Goal: Task Accomplishment & Management: Use online tool/utility

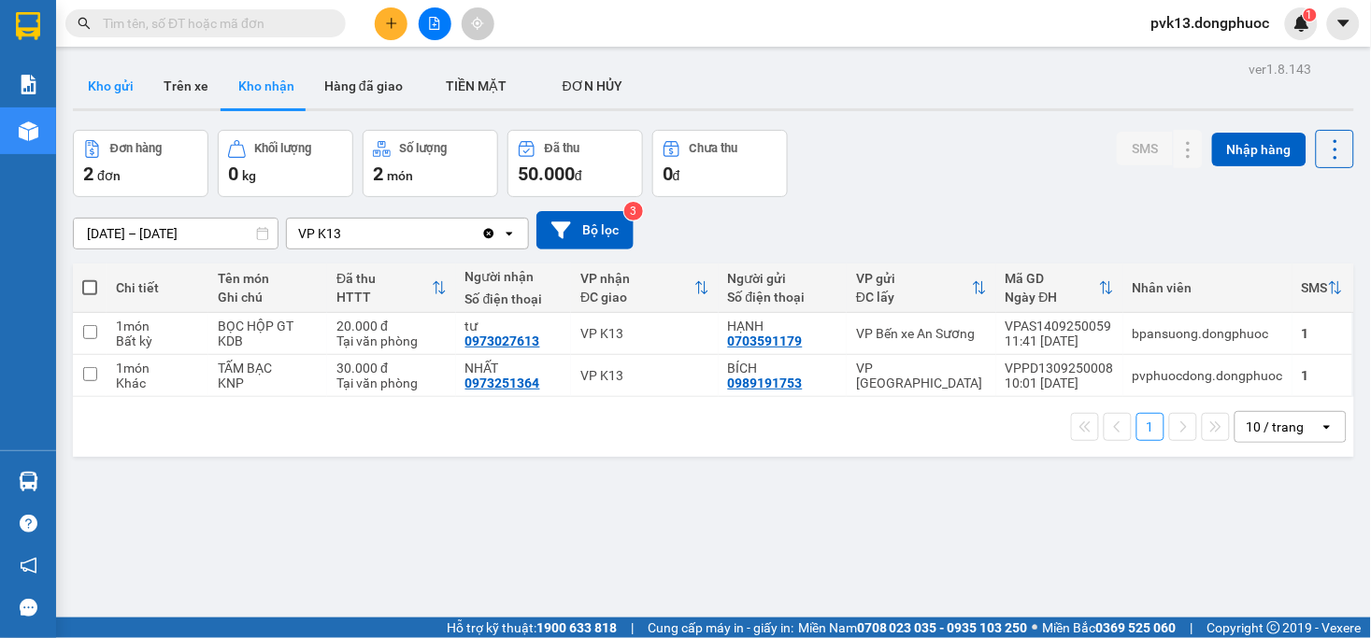
click at [106, 88] on button "Kho gửi" at bounding box center [111, 86] width 76 height 45
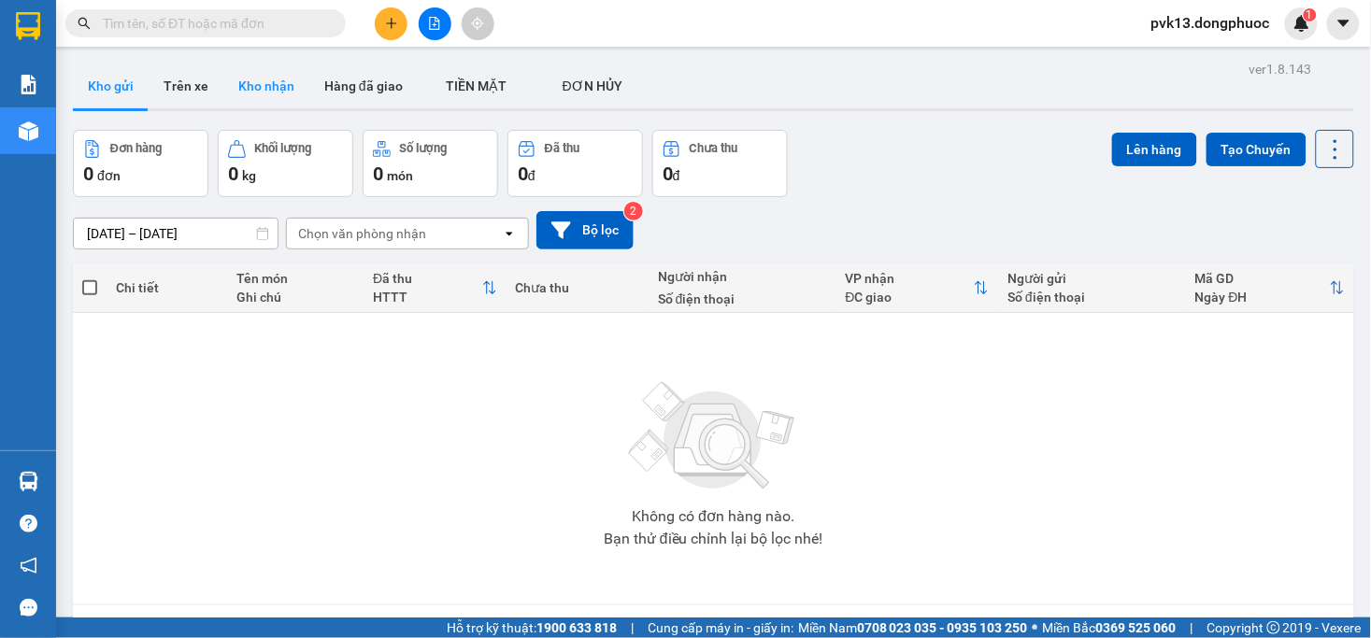
click at [263, 82] on button "Kho nhận" at bounding box center [266, 86] width 86 height 45
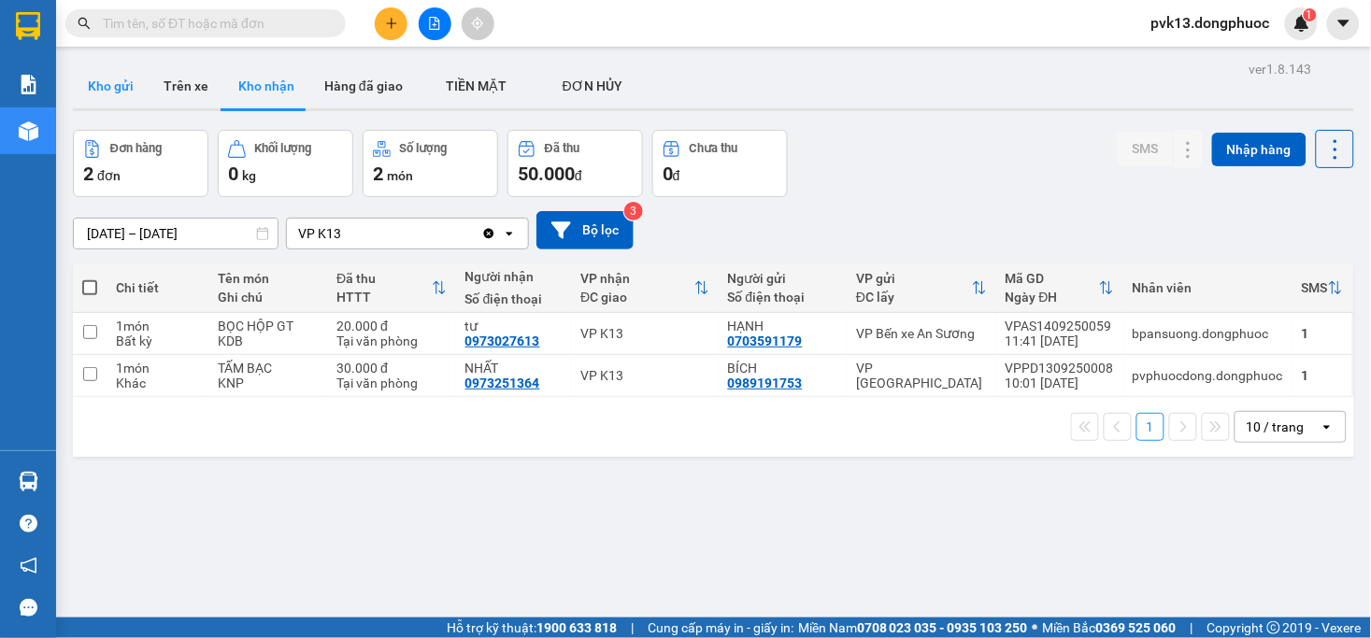
click at [125, 98] on button "Kho gửi" at bounding box center [111, 86] width 76 height 45
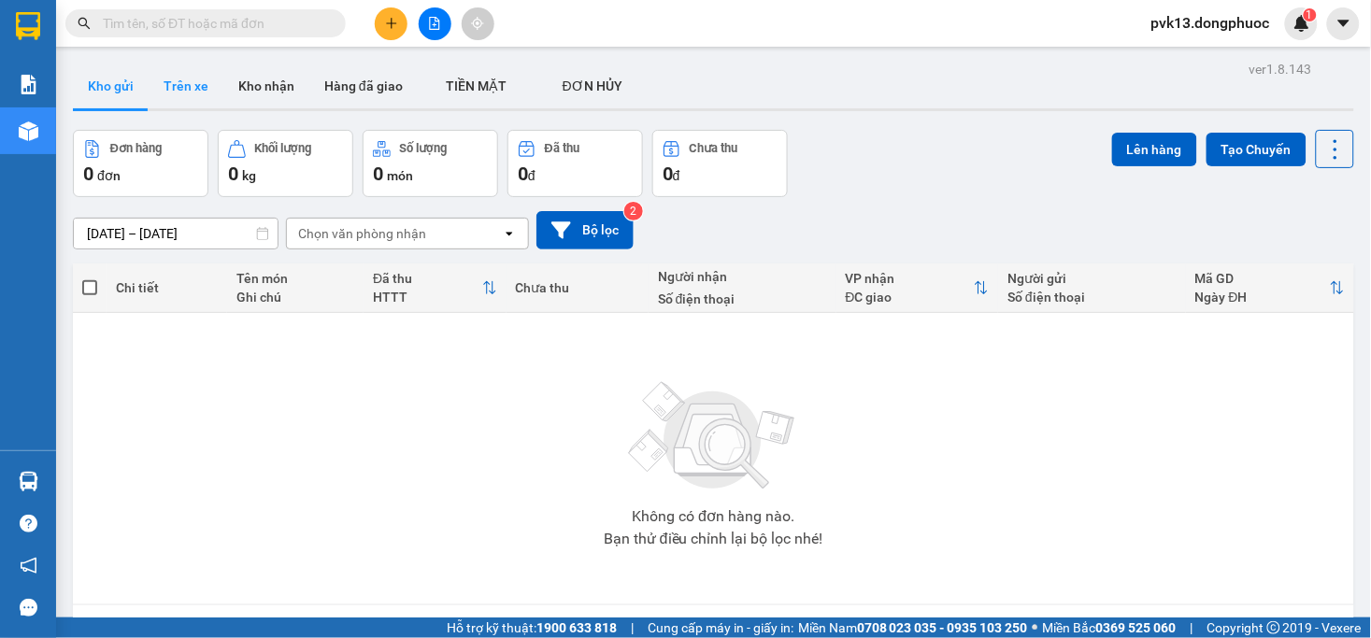
click at [185, 91] on button "Trên xe" at bounding box center [186, 86] width 75 height 45
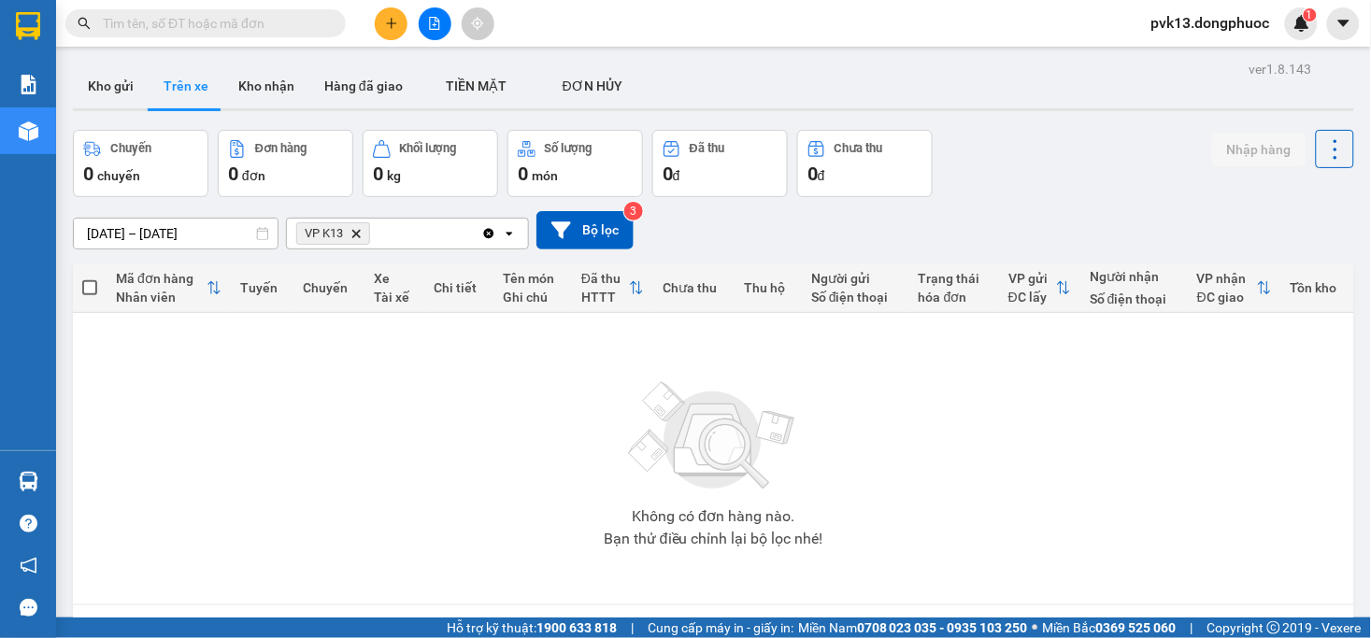
click at [358, 236] on icon "Delete" at bounding box center [355, 233] width 11 height 11
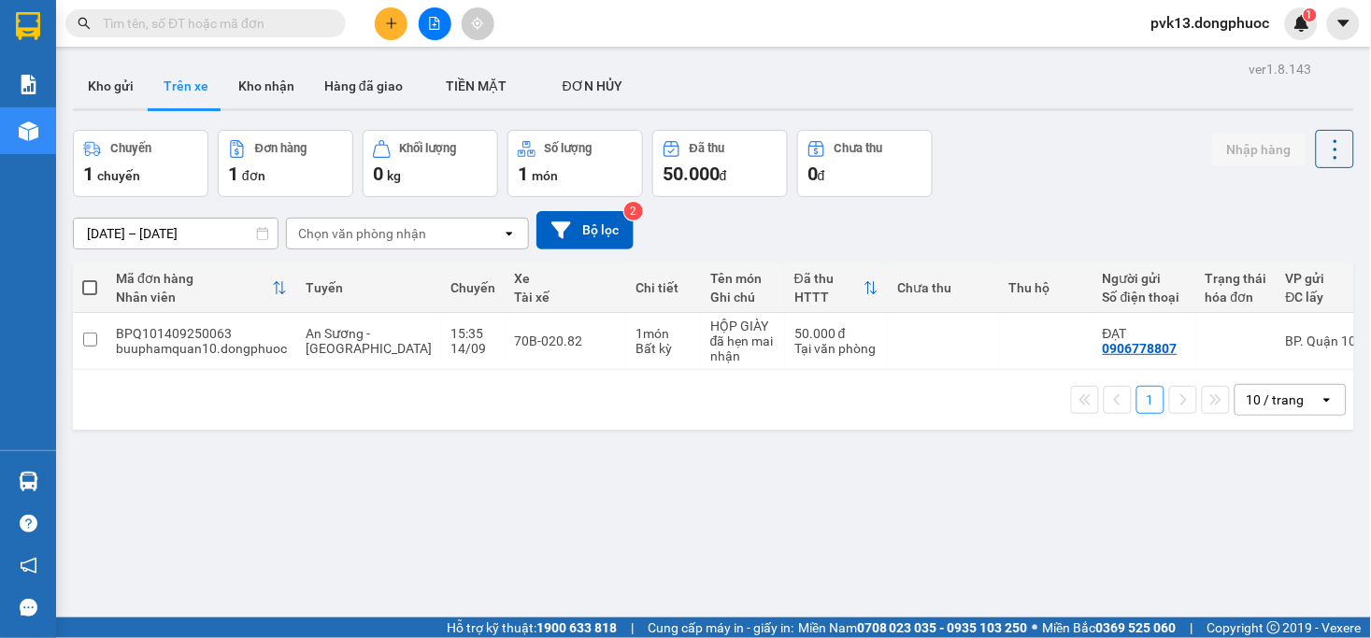
click at [390, 22] on icon "plus" at bounding box center [391, 22] width 10 height 1
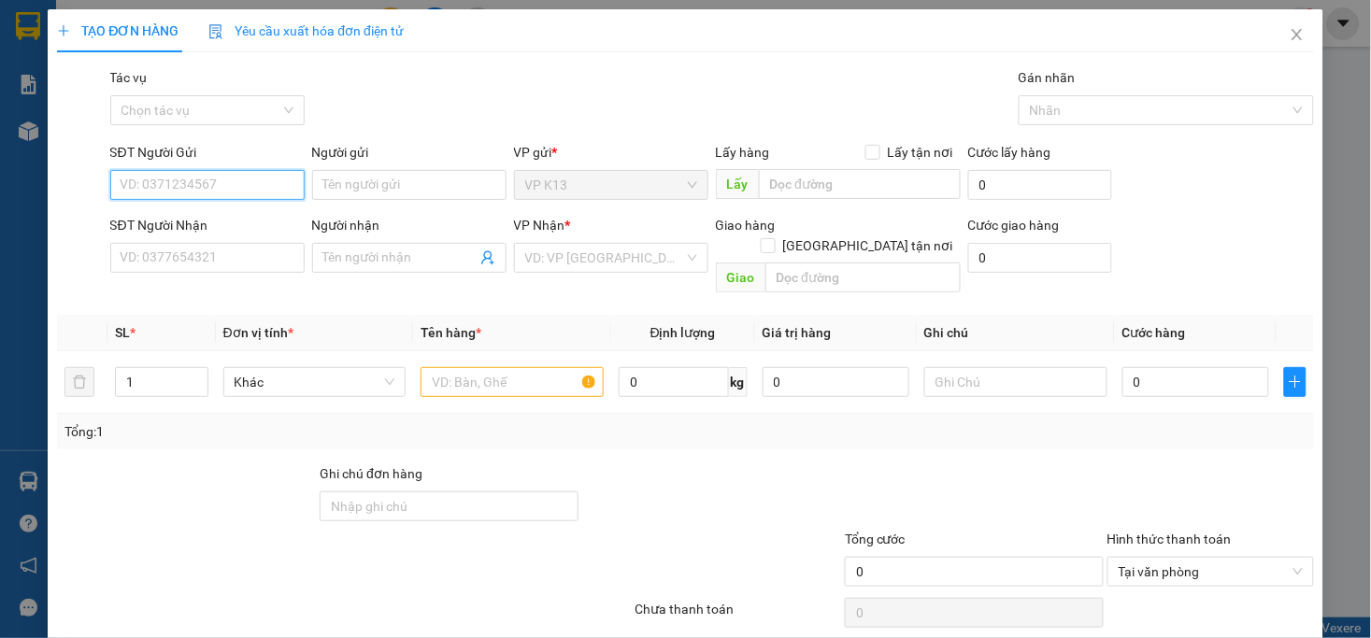
click at [164, 181] on input "SĐT Người Gửi" at bounding box center [207, 185] width 194 height 30
click at [188, 221] on div "0388608749 - NK TÂM" at bounding box center [205, 222] width 170 height 21
type input "0388608749"
type input "NK TÂM"
type input "0968978772"
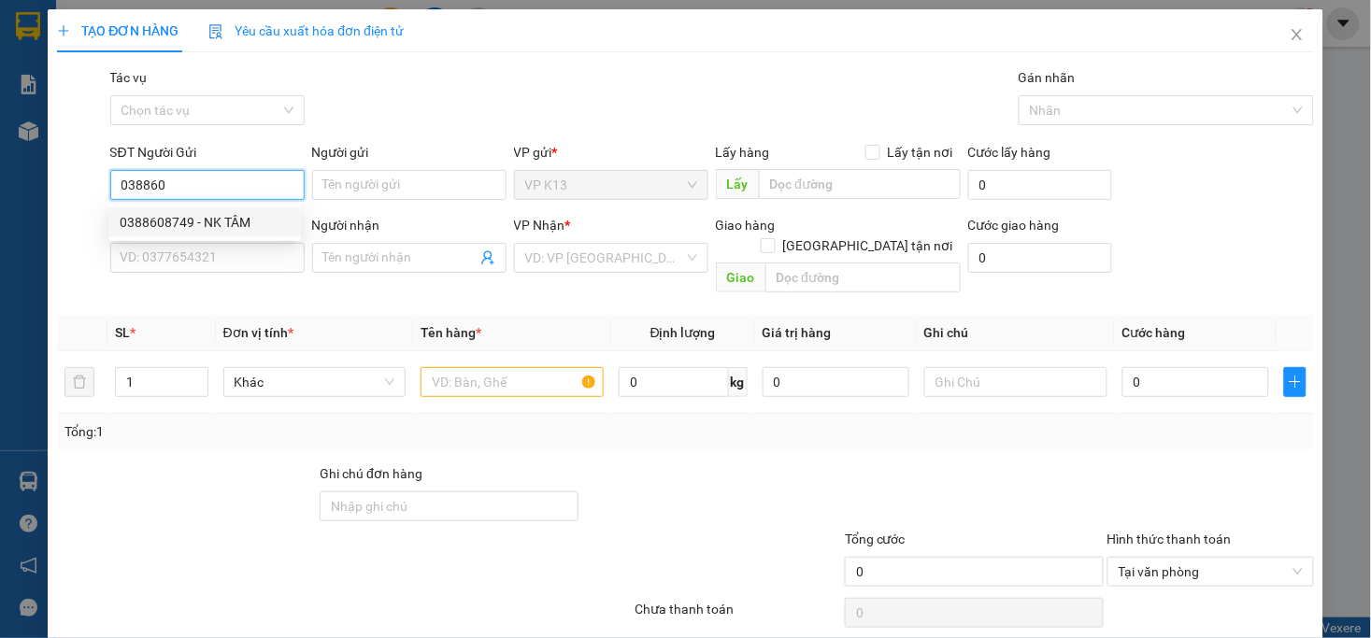
type input "NK LỘC GIANG"
type input "20.000"
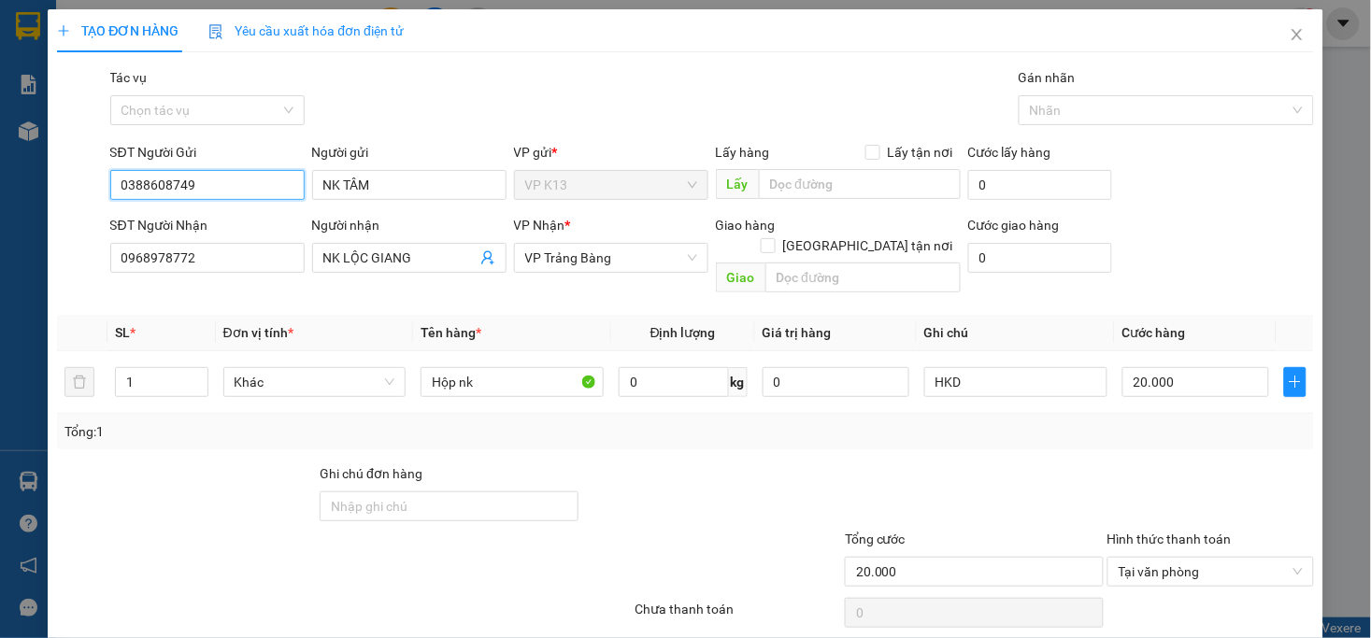
scroll to position [52, 0]
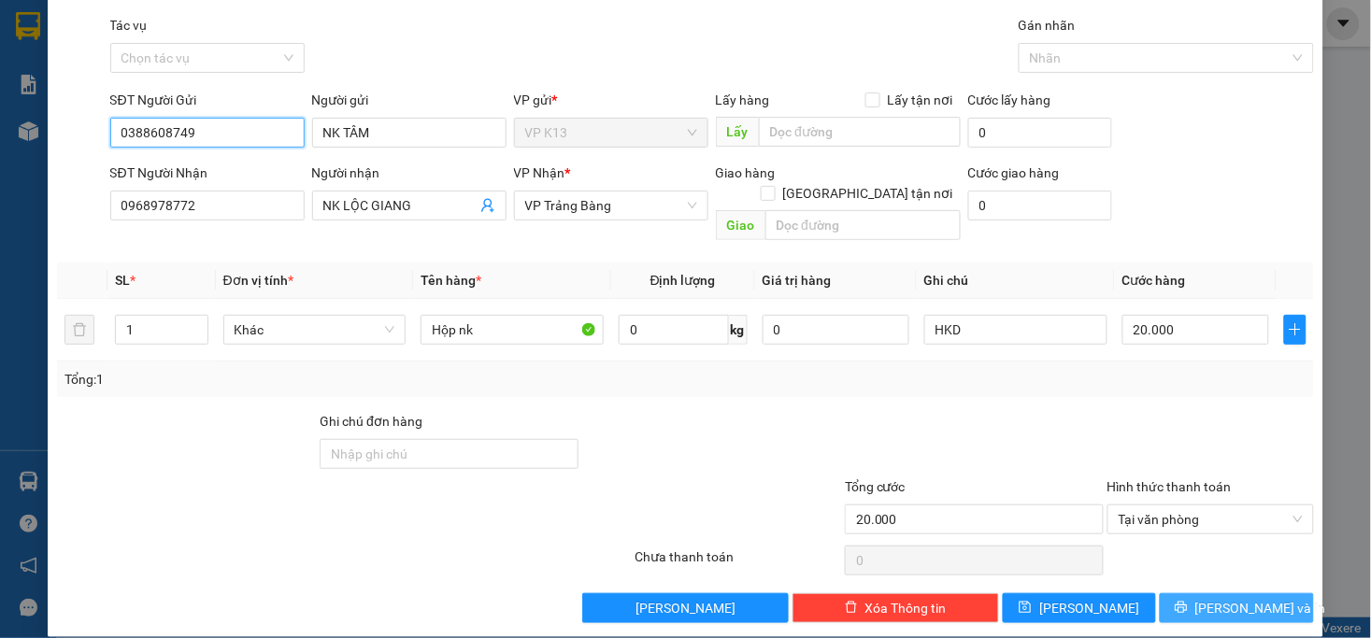
type input "0388608749"
click at [1237, 598] on span "[PERSON_NAME] và In" at bounding box center [1260, 608] width 131 height 21
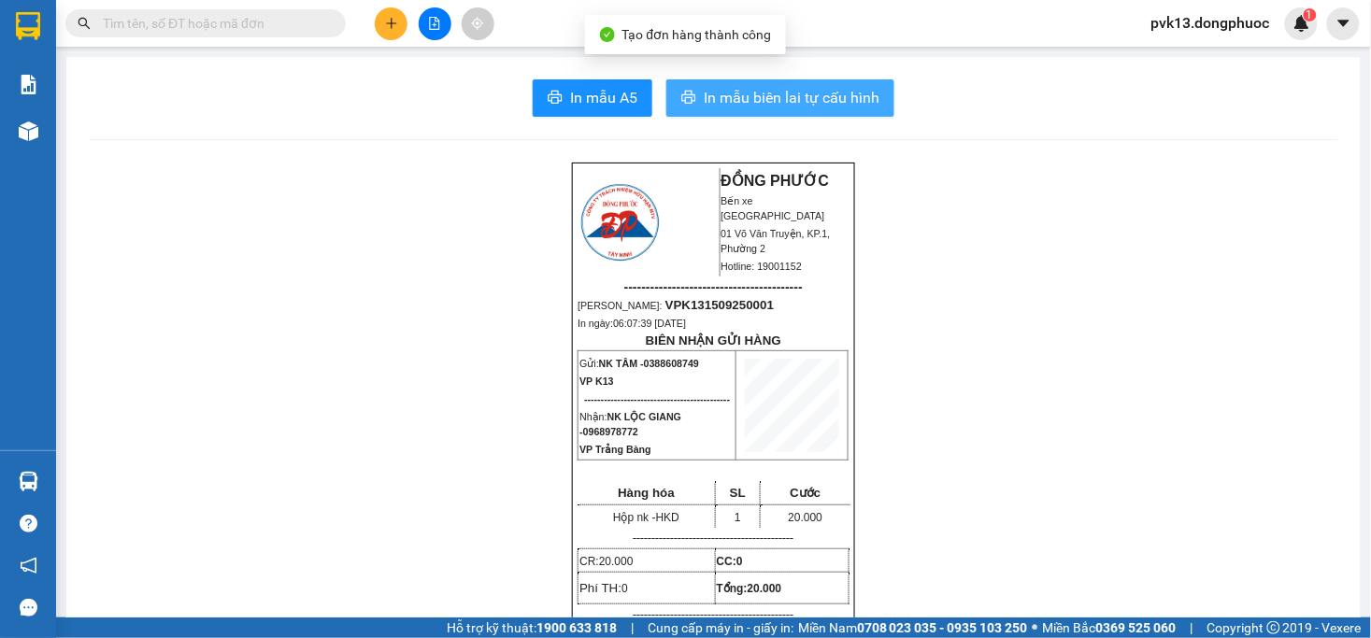
click at [755, 97] on span "In mẫu biên lai tự cấu hình" at bounding box center [792, 97] width 176 height 23
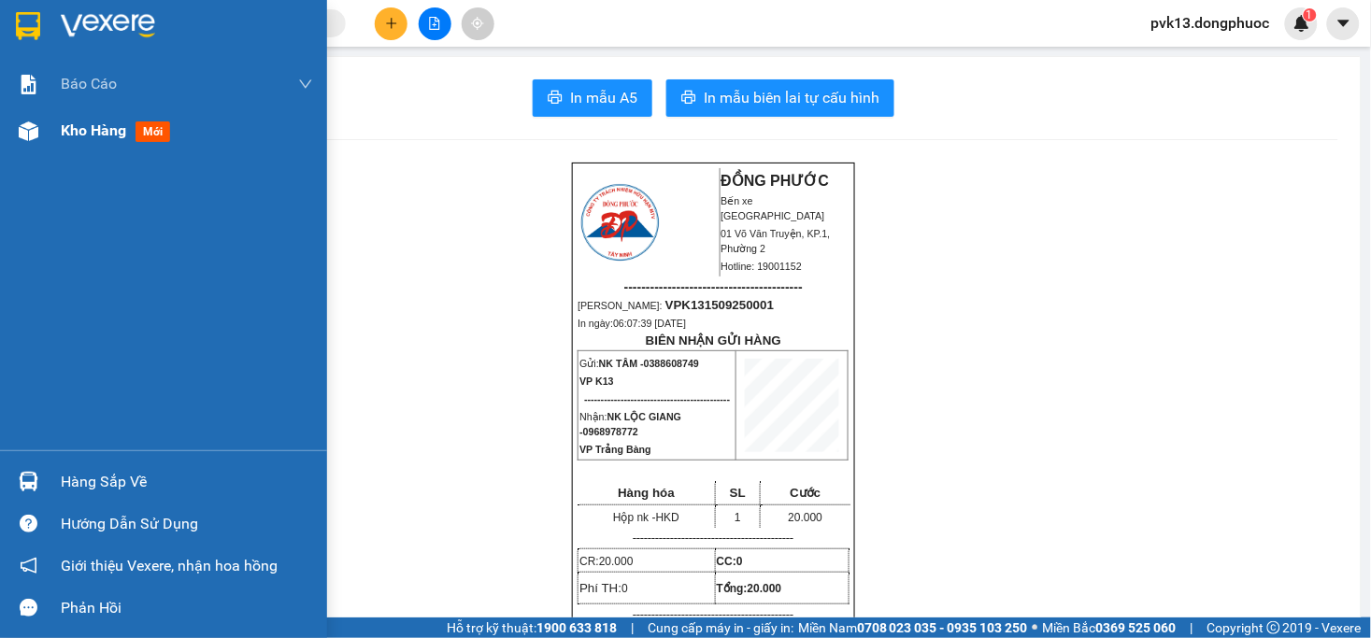
click at [108, 144] on div "Kho hàng mới" at bounding box center [187, 130] width 252 height 47
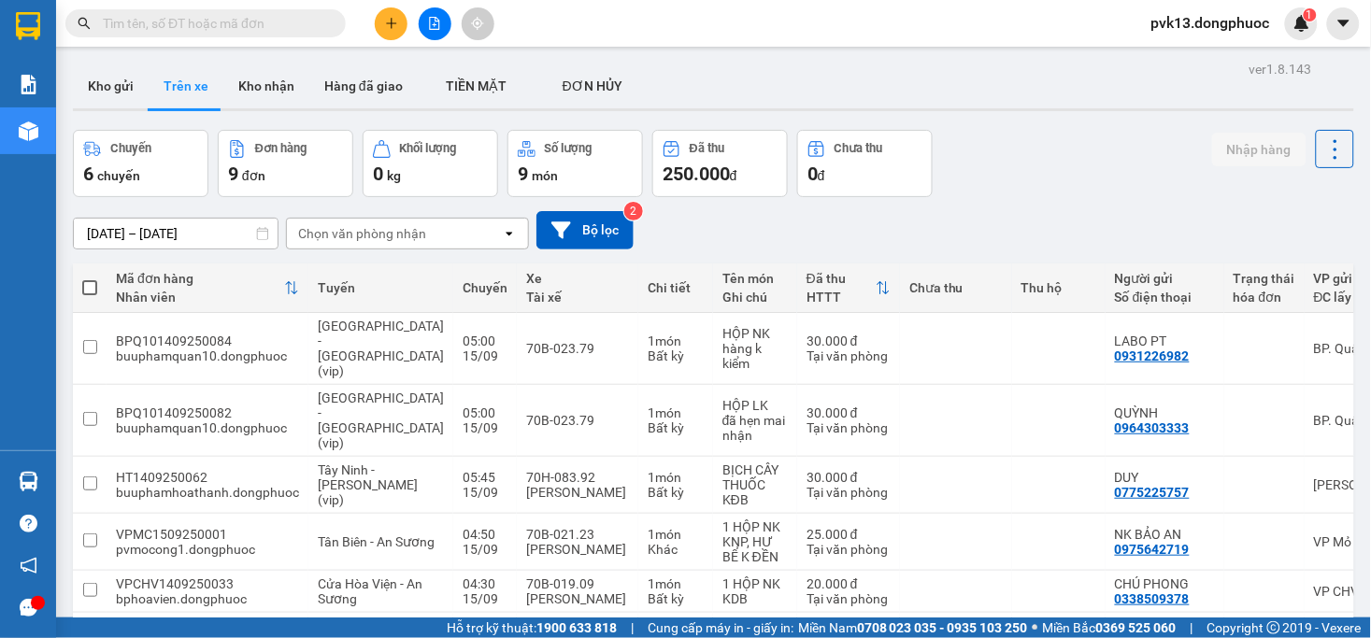
click at [356, 235] on div "Chọn văn phòng nhận" at bounding box center [362, 233] width 128 height 19
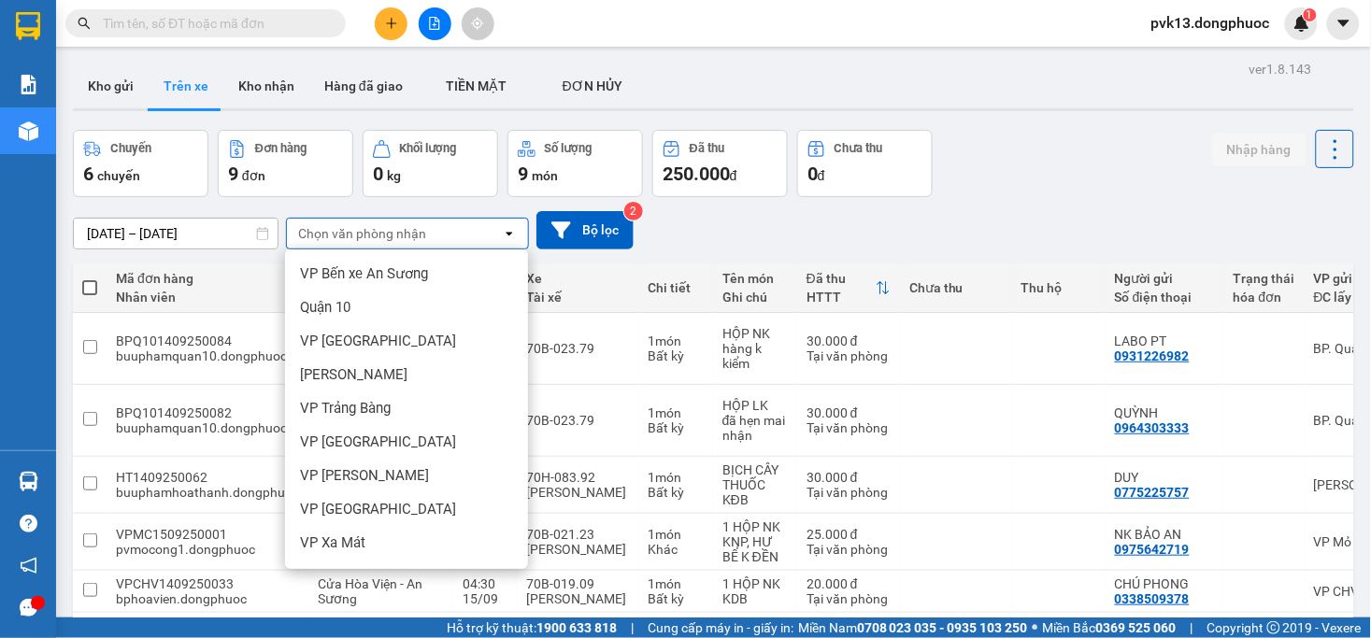
scroll to position [311, 0]
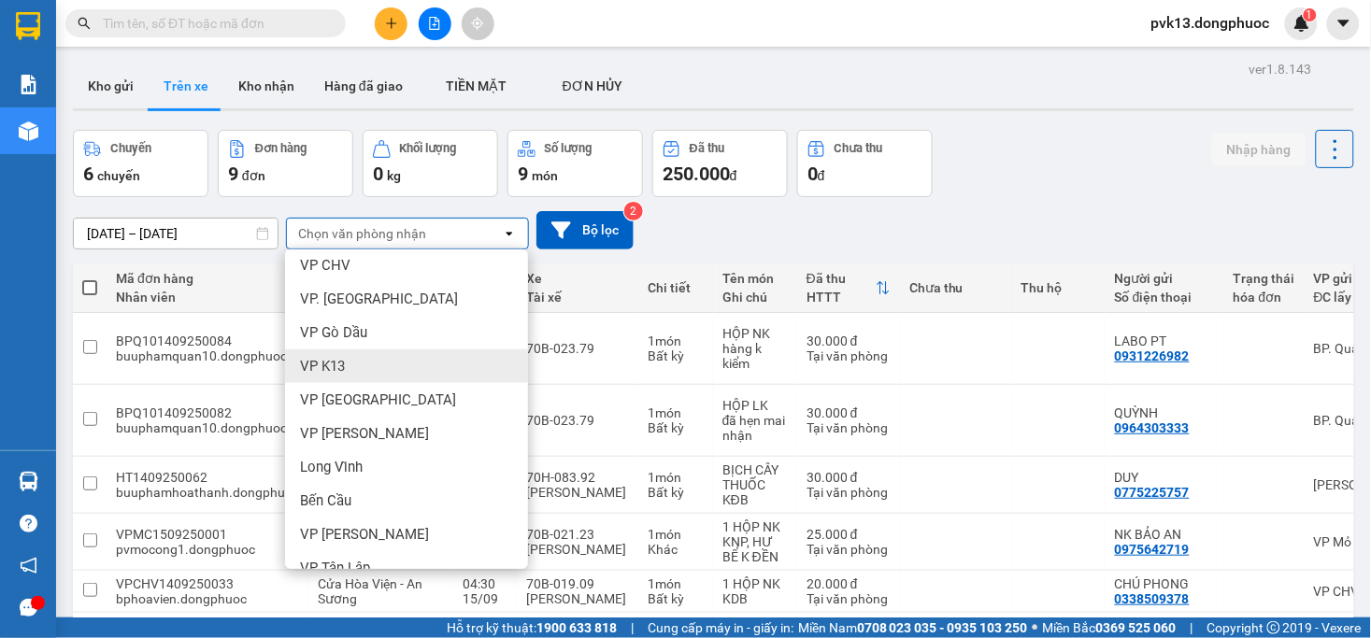
click at [338, 355] on div "VP K13" at bounding box center [406, 367] width 243 height 34
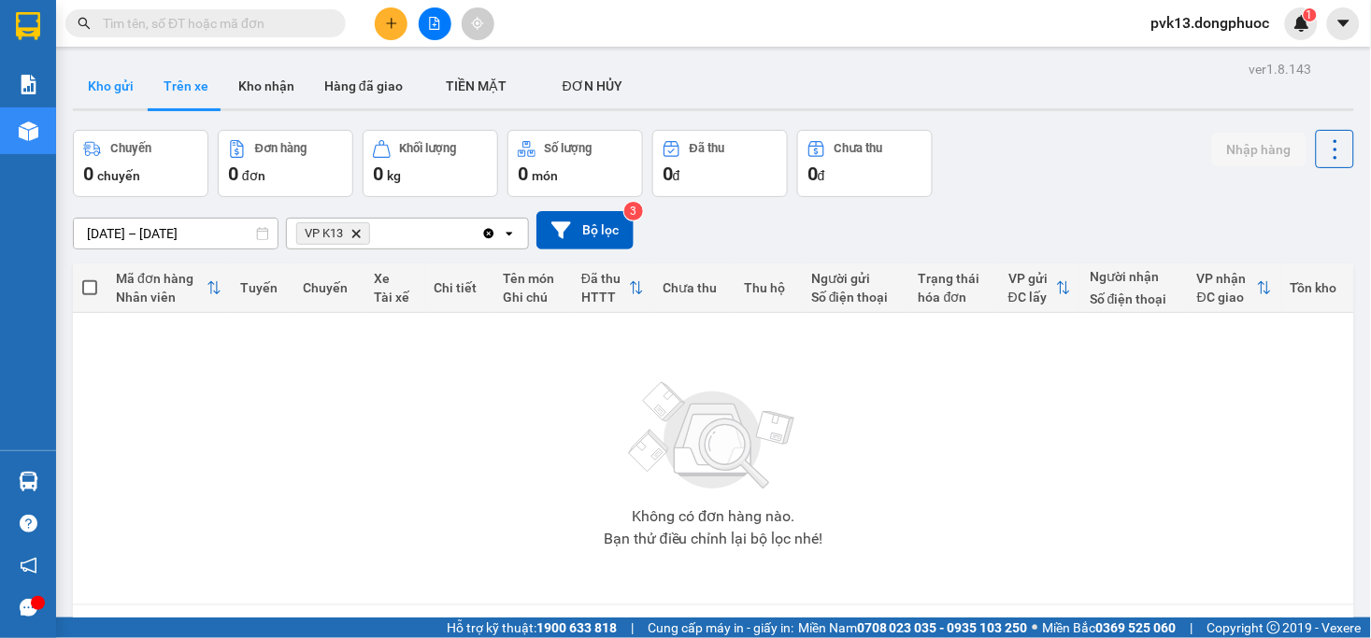
click at [101, 75] on button "Kho gửi" at bounding box center [111, 86] width 76 height 45
